Goal: Use online tool/utility: Utilize a website feature to perform a specific function

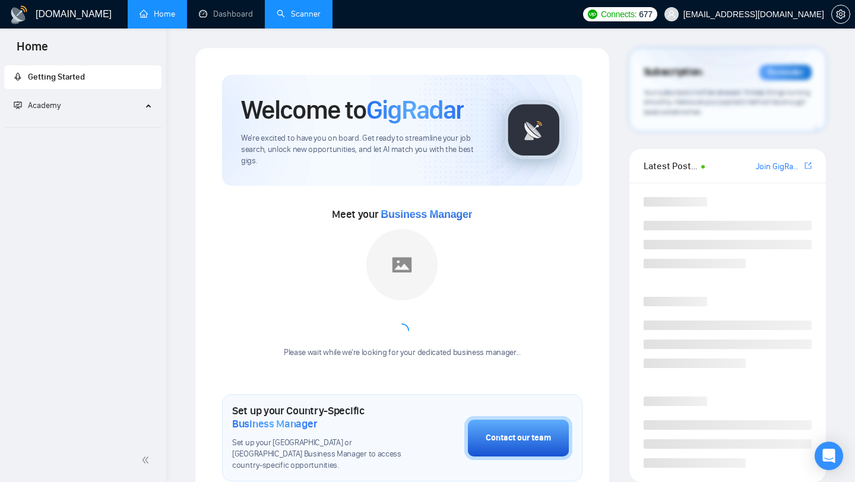
click at [281, 9] on link "Scanner" at bounding box center [299, 14] width 44 height 10
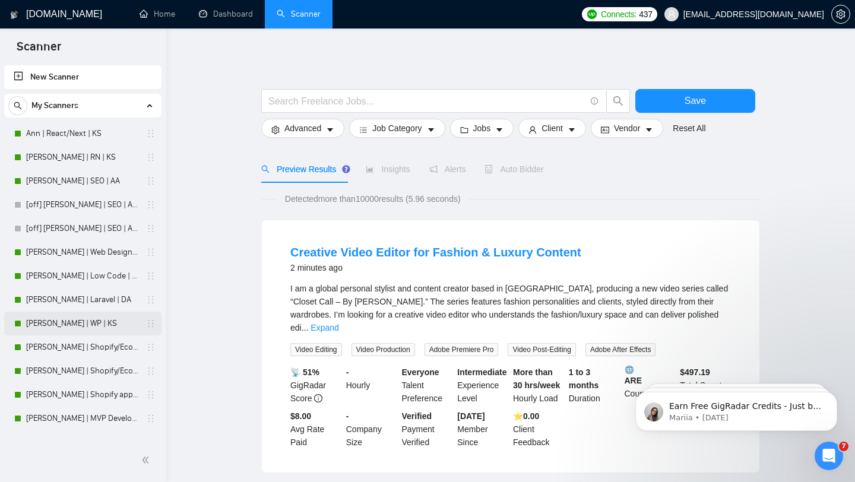
scroll to position [24, 0]
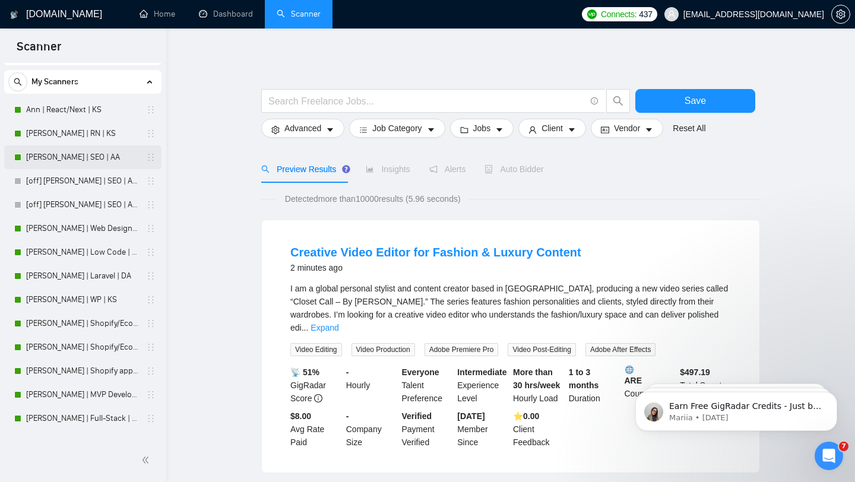
click at [84, 163] on link "[PERSON_NAME] | SEO | AA" at bounding box center [82, 157] width 113 height 24
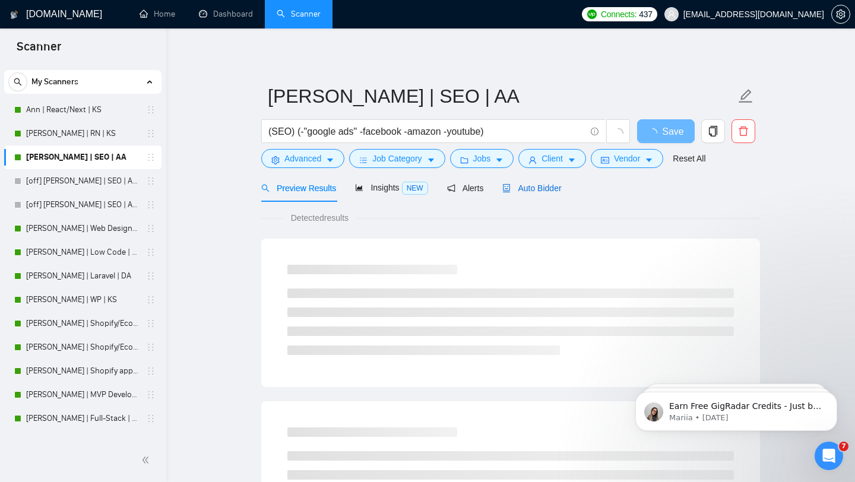
click at [506, 186] on icon "robot" at bounding box center [506, 188] width 7 height 8
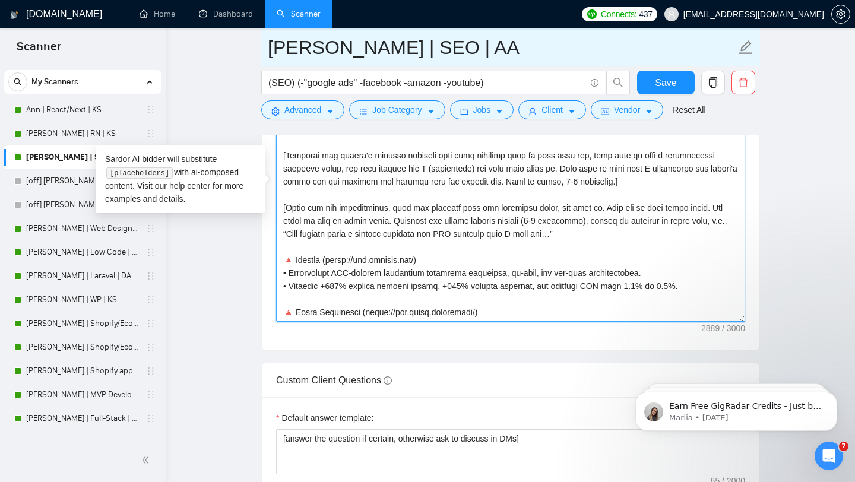
drag, startPoint x: 512, startPoint y: 310, endPoint x: 537, endPoint y: 48, distance: 263.5
click at [537, 47] on div "Nick | SEO | AA (SEO) (-"google ads" -facebook -amazon -youtube) Save Advanced …" at bounding box center [510, 271] width 499 height 3408
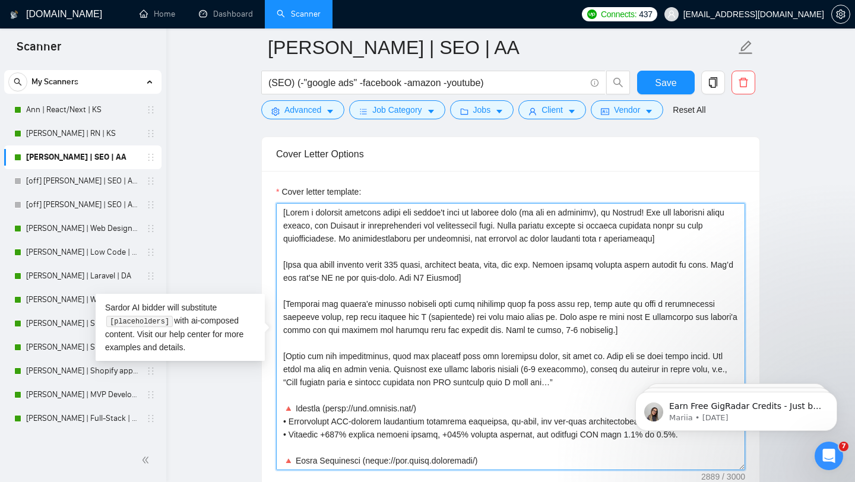
scroll to position [1333, 0]
